Goal: Task Accomplishment & Management: Manage account settings

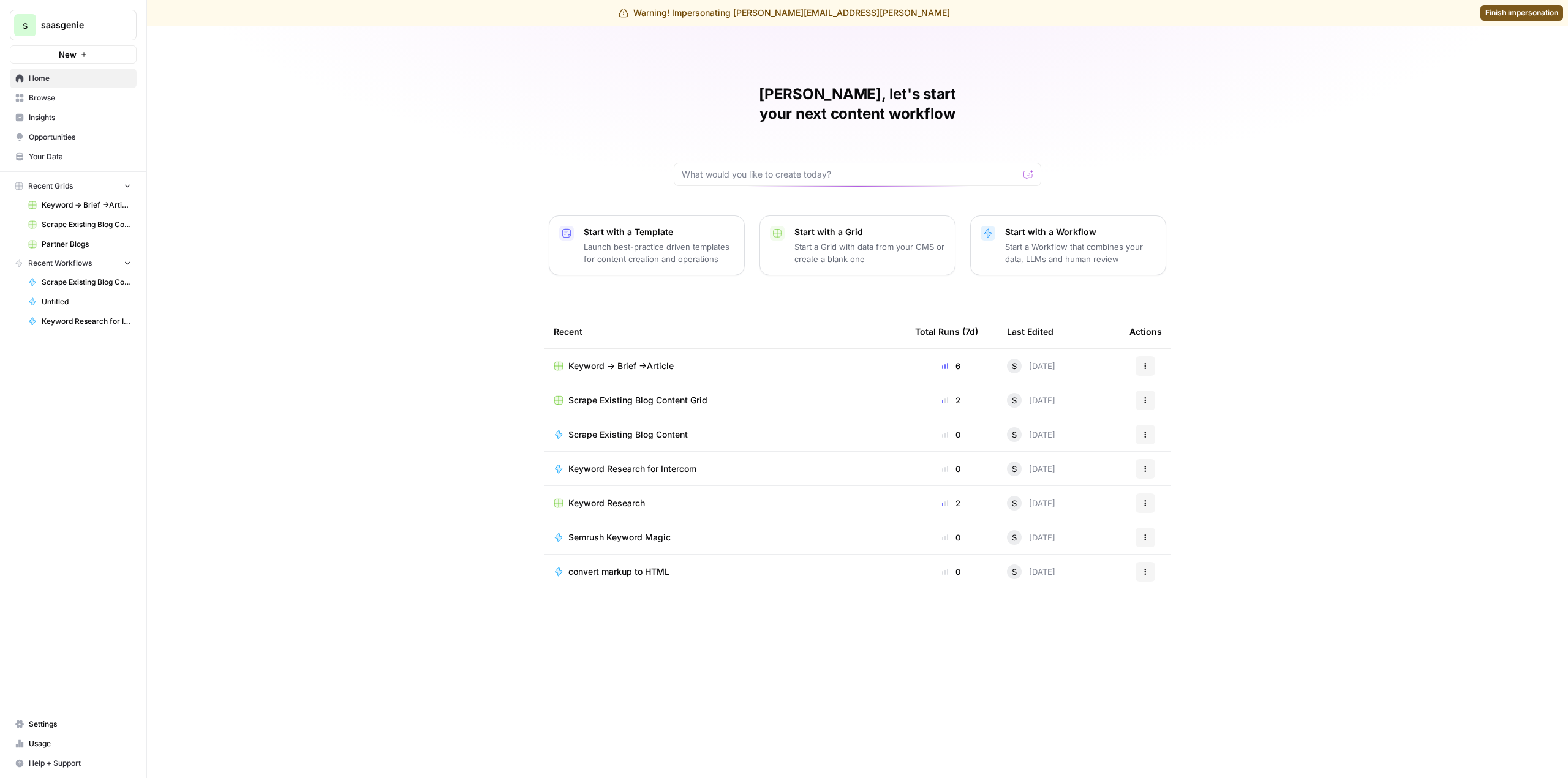
click at [66, 154] on span "Your Data" at bounding box center [80, 156] width 103 height 11
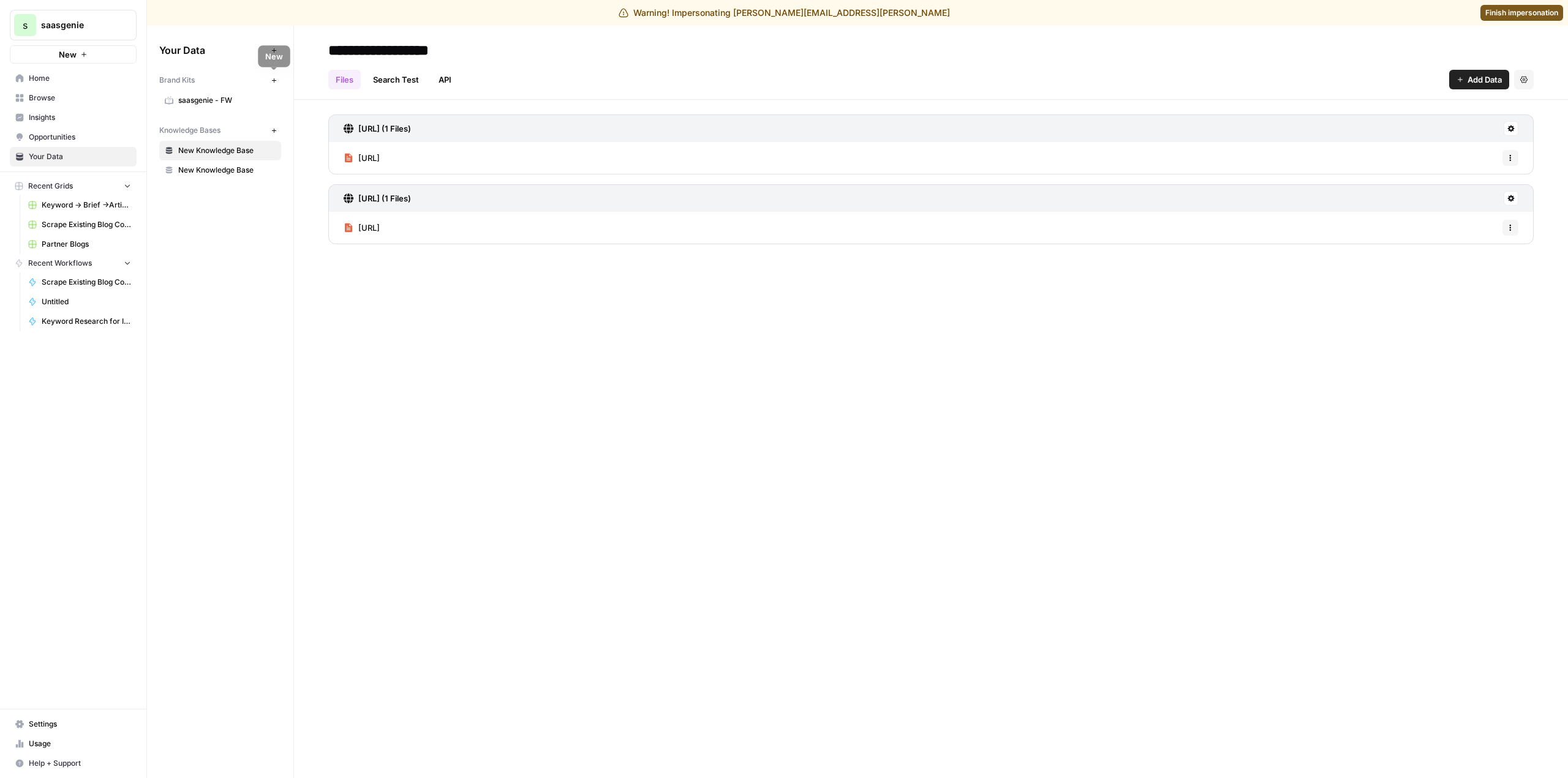
click at [274, 80] on icon "button" at bounding box center [274, 80] width 7 height 7
click at [72, 722] on span "Settings" at bounding box center [80, 724] width 103 height 11
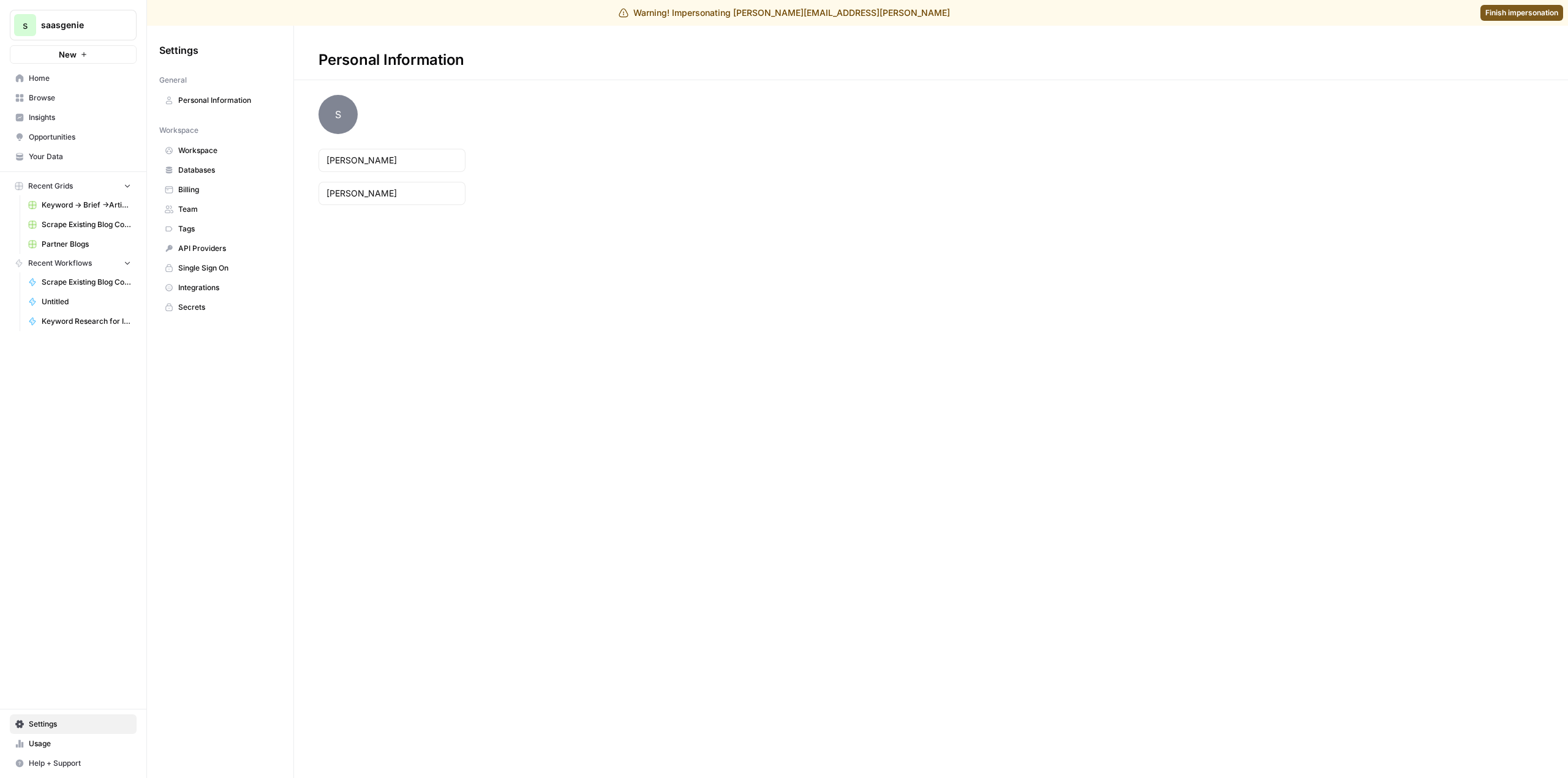
click at [224, 187] on span "Billing" at bounding box center [226, 189] width 97 height 11
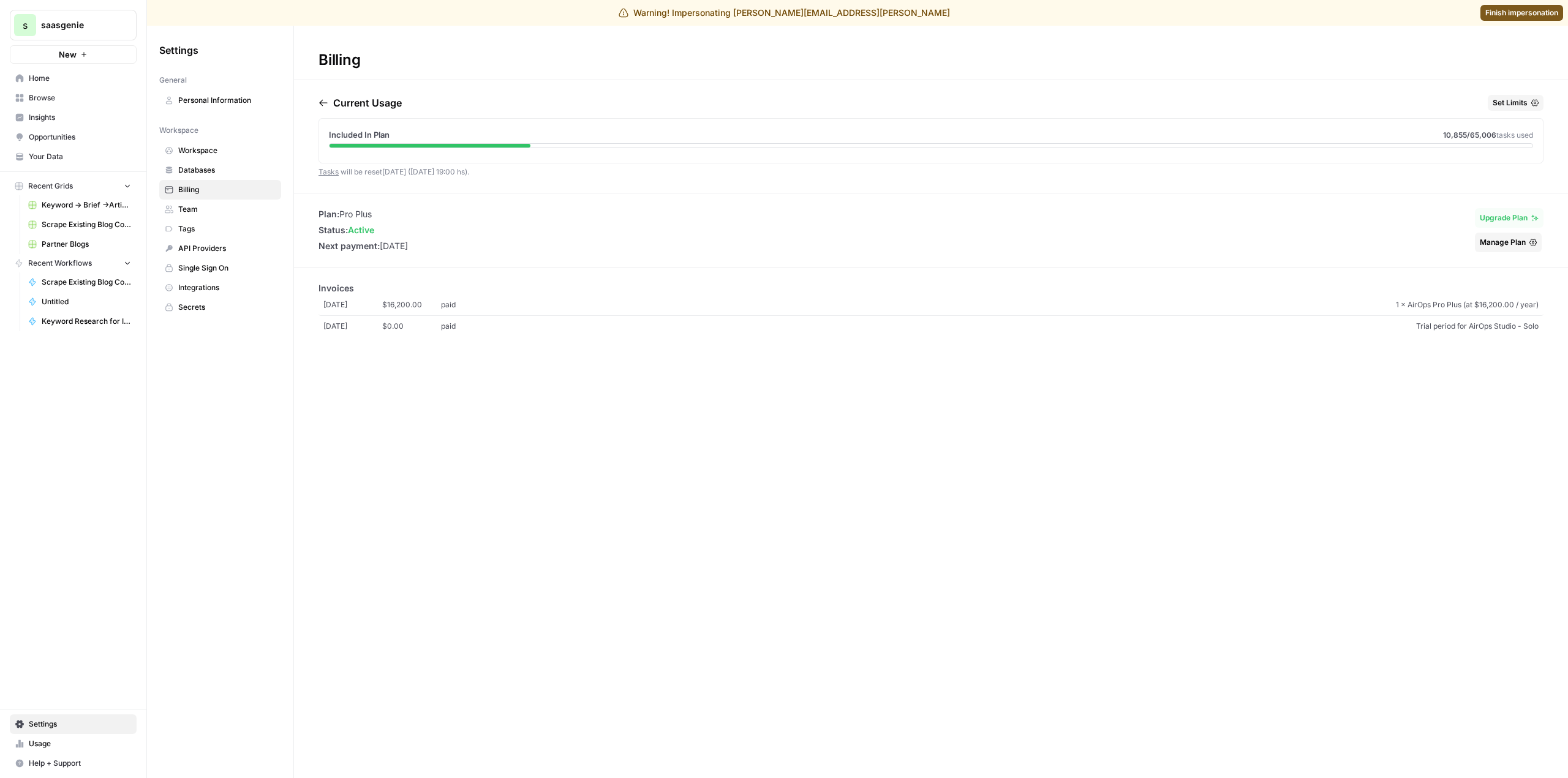
click at [1518, 15] on span "Finish impersonation" at bounding box center [1521, 12] width 73 height 11
